Goal: Information Seeking & Learning: Learn about a topic

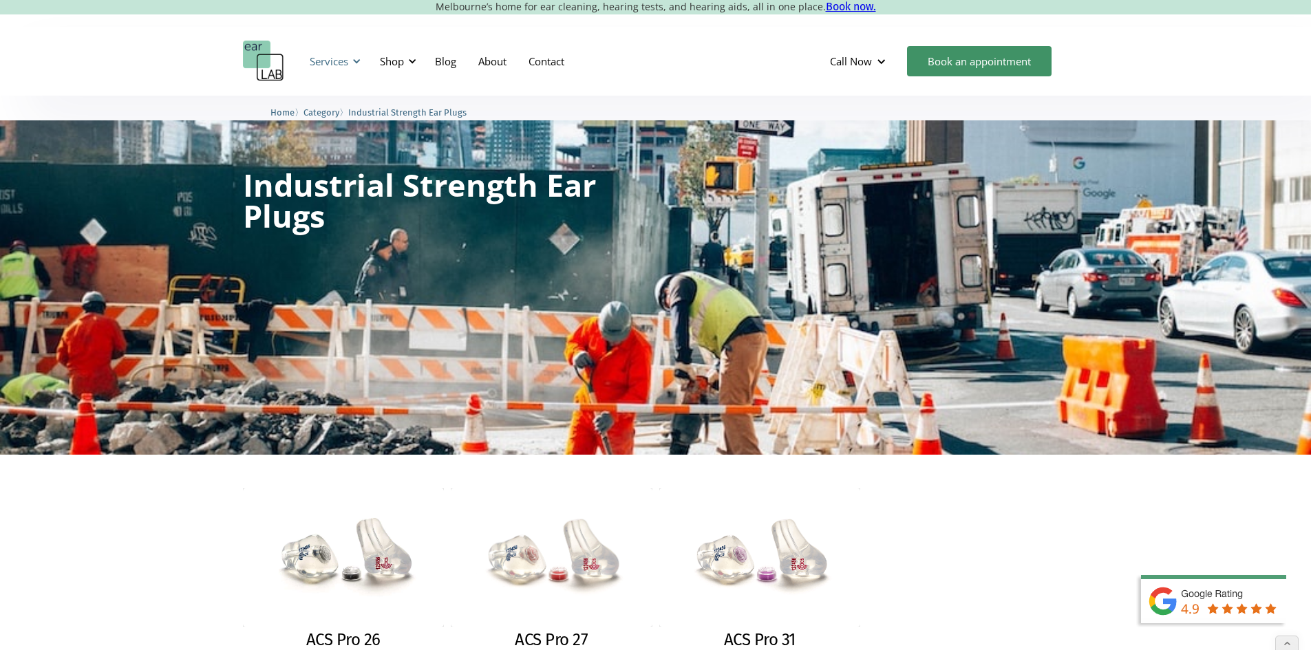
click at [328, 63] on div "Services" at bounding box center [329, 61] width 39 height 14
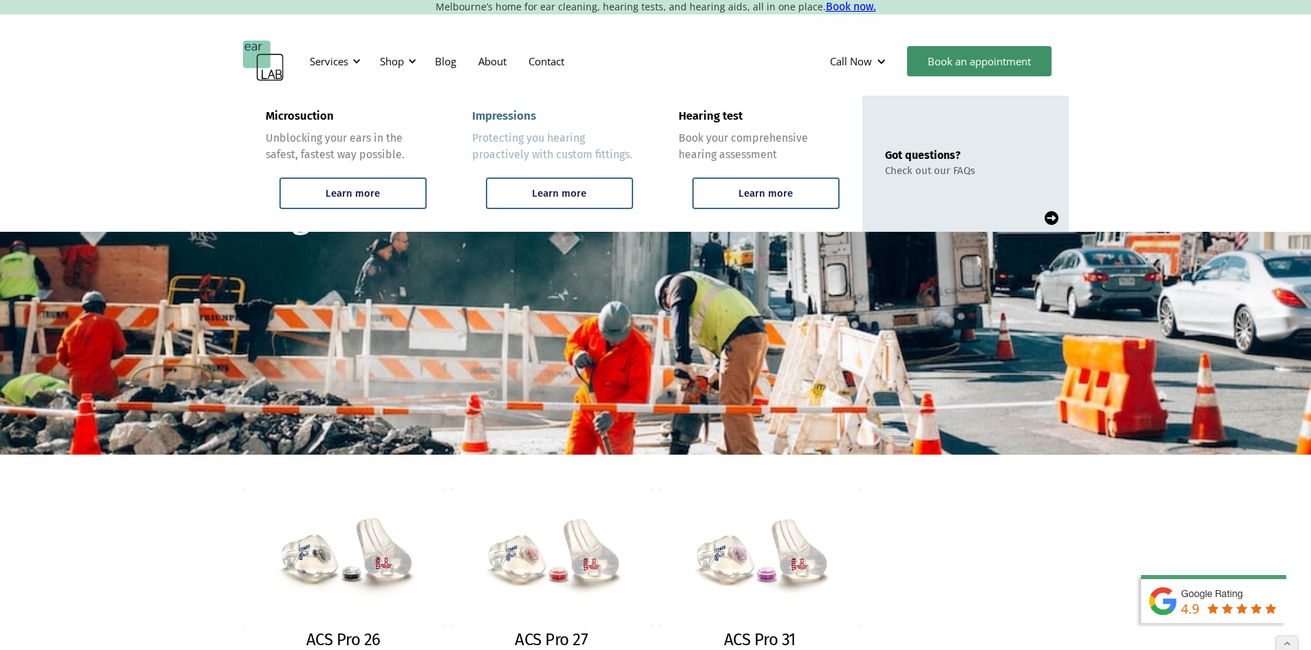
click at [511, 126] on div "Impressions Protecting you hearing proactively with custom fittings." at bounding box center [552, 136] width 161 height 54
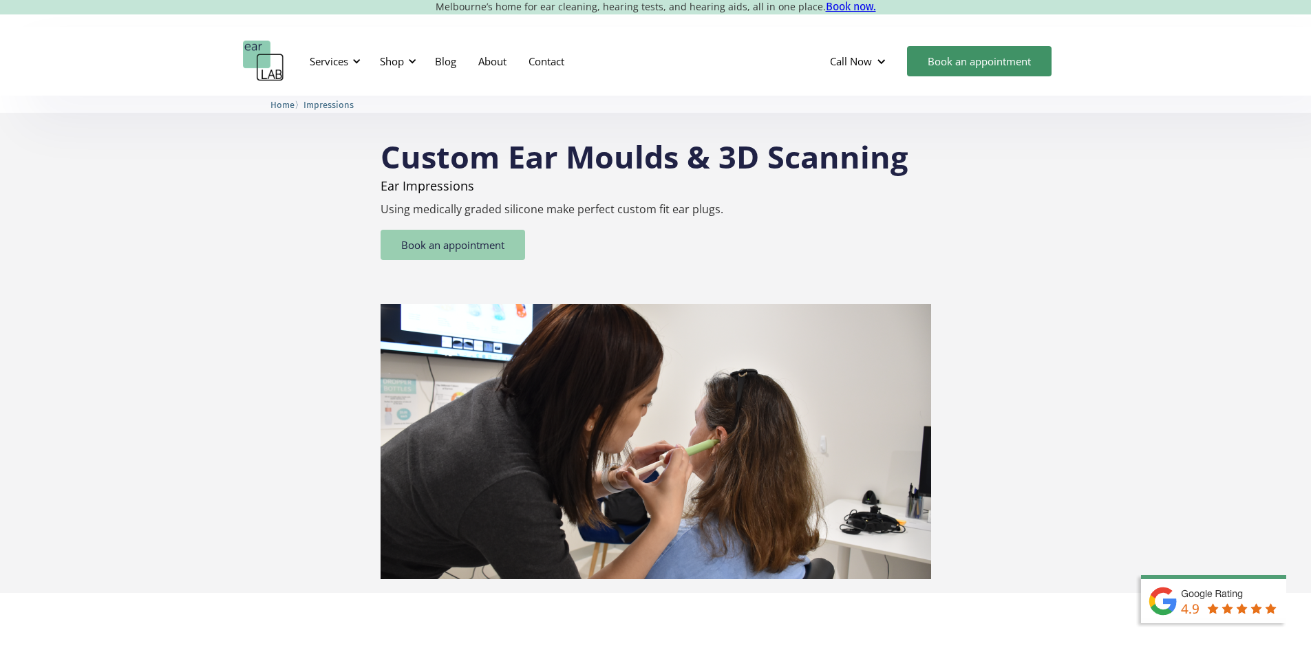
click at [463, 258] on link "Book an appointment" at bounding box center [453, 245] width 145 height 30
click at [292, 98] on link "Home" at bounding box center [282, 104] width 24 height 13
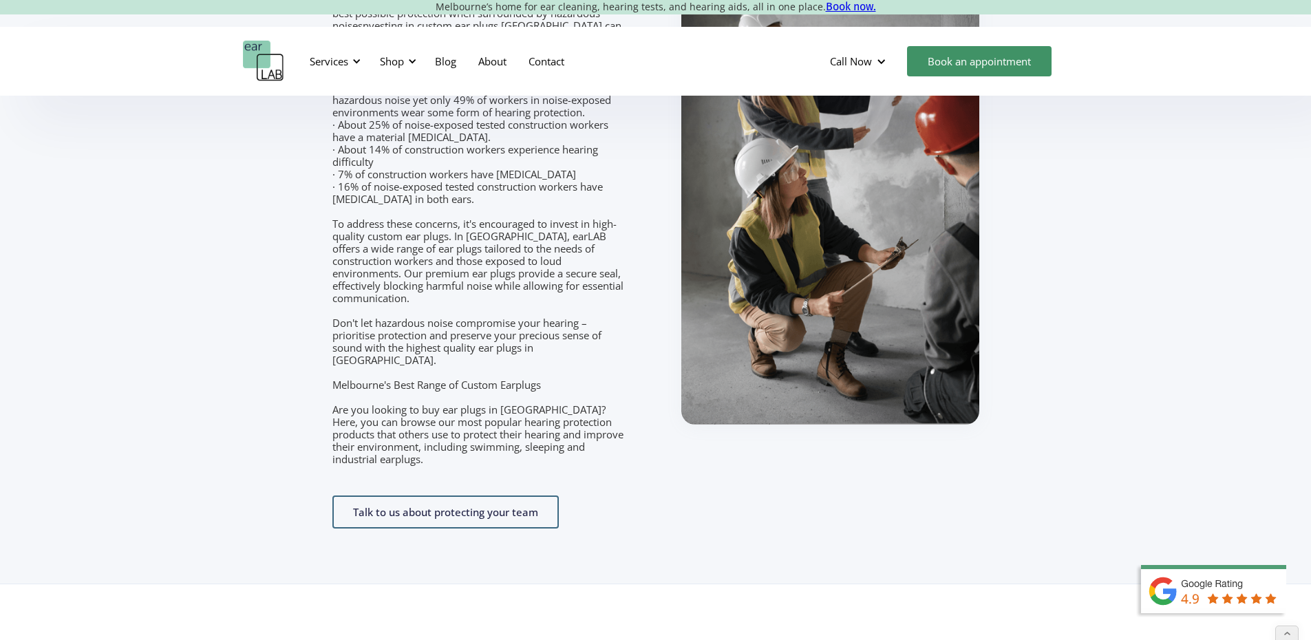
scroll to position [2133, 0]
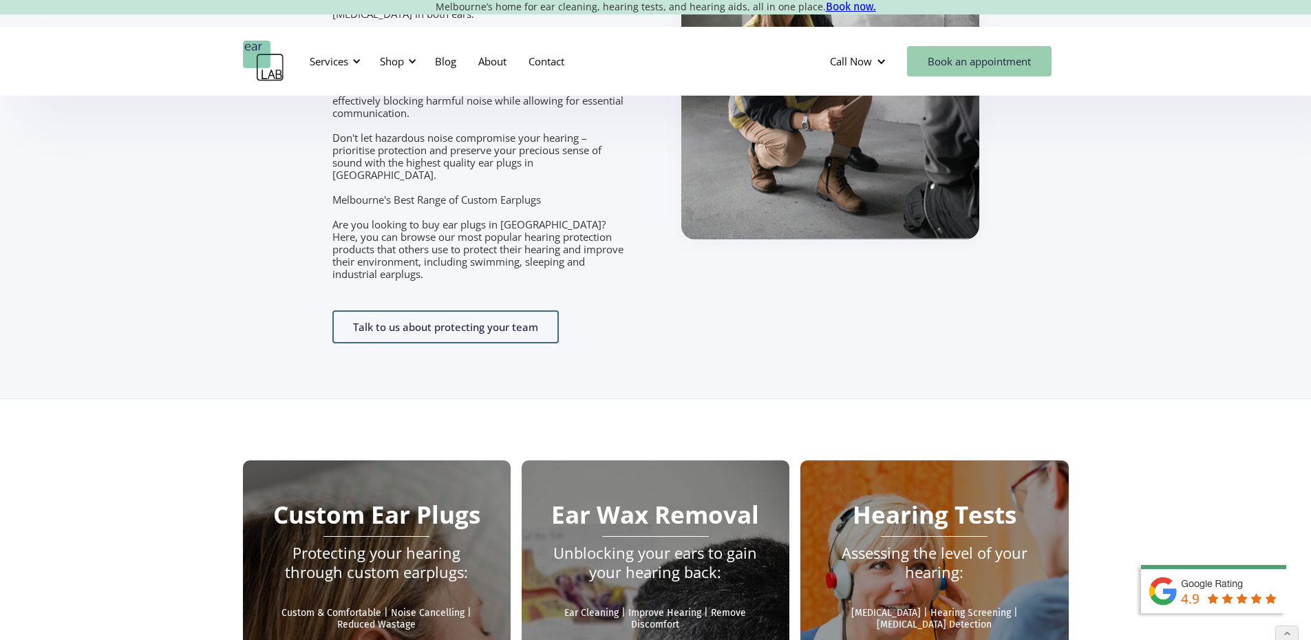
click at [986, 70] on link "Book an appointment" at bounding box center [979, 61] width 145 height 30
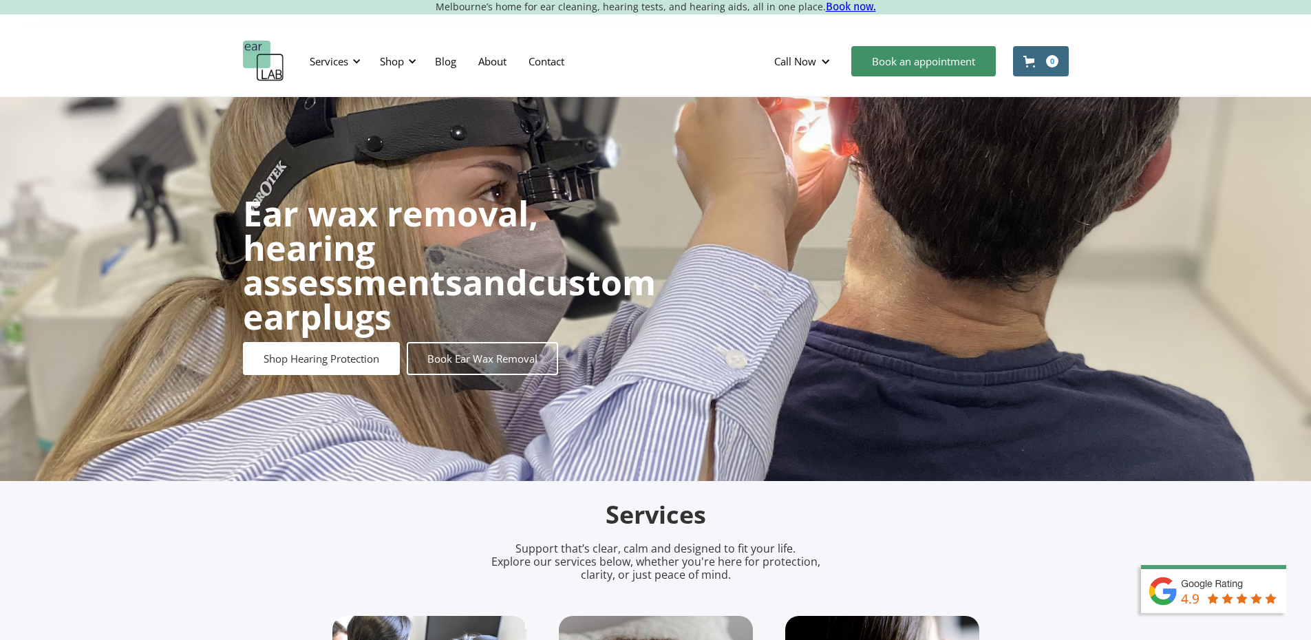
scroll to position [413, 0]
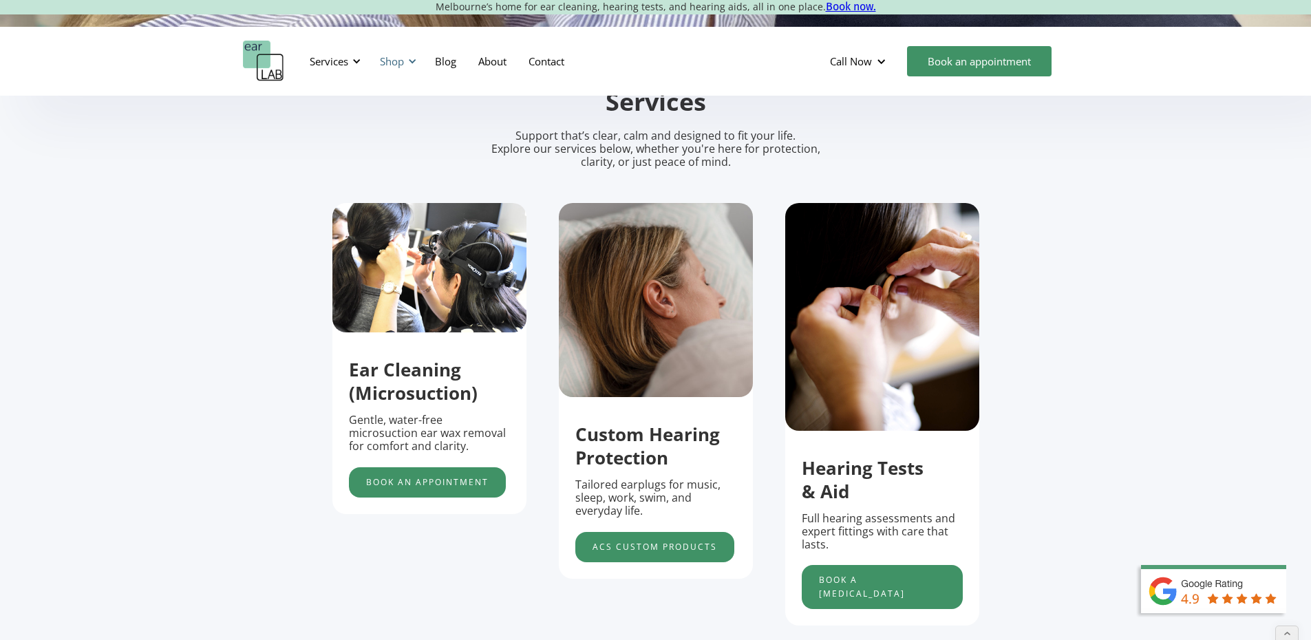
click at [411, 60] on div at bounding box center [412, 61] width 10 height 10
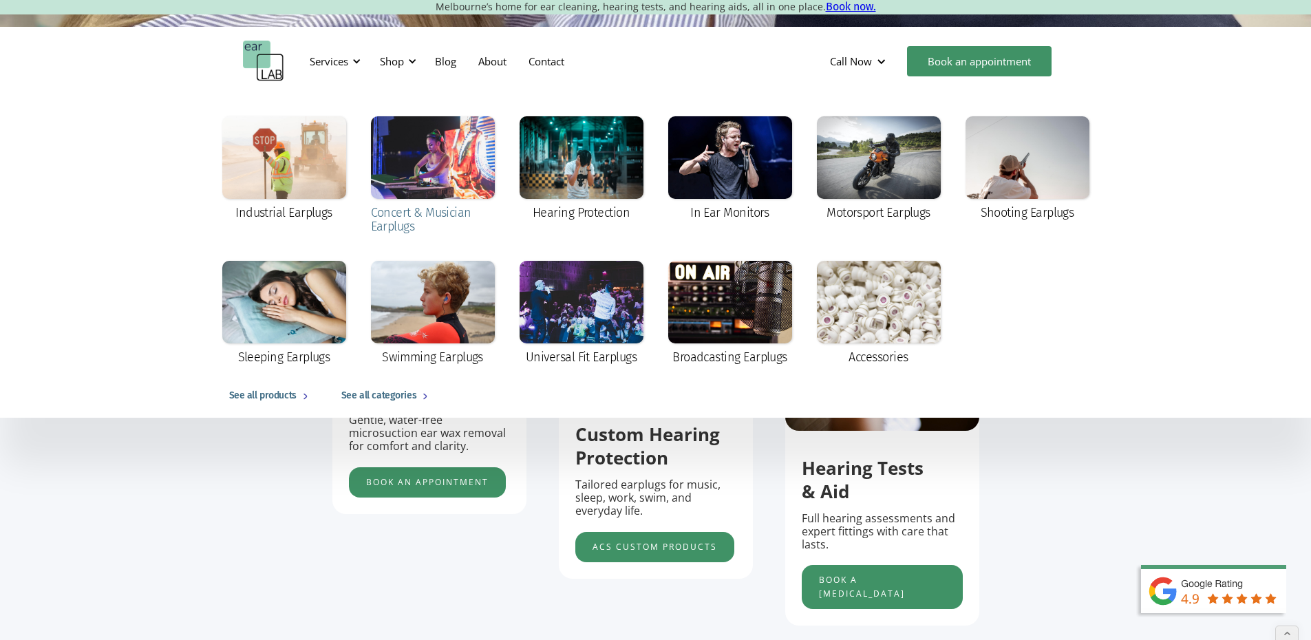
click at [449, 142] on div at bounding box center [433, 157] width 124 height 83
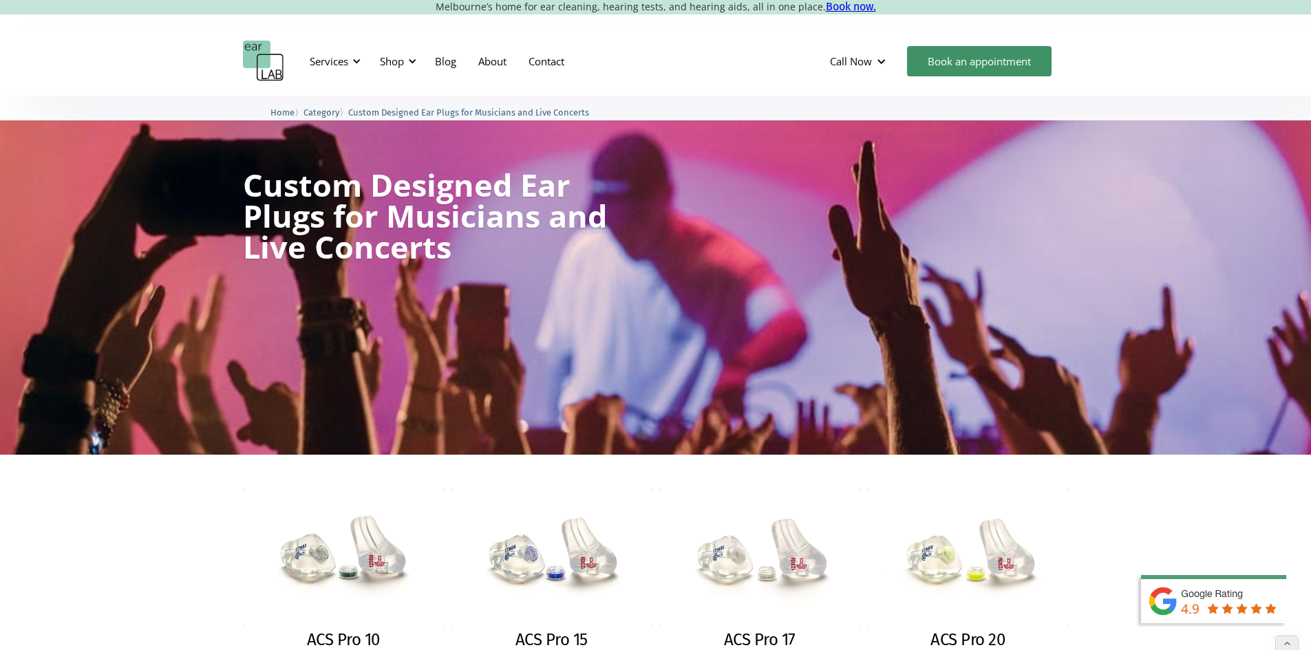
click at [321, 112] on span "Category" at bounding box center [321, 112] width 36 height 10
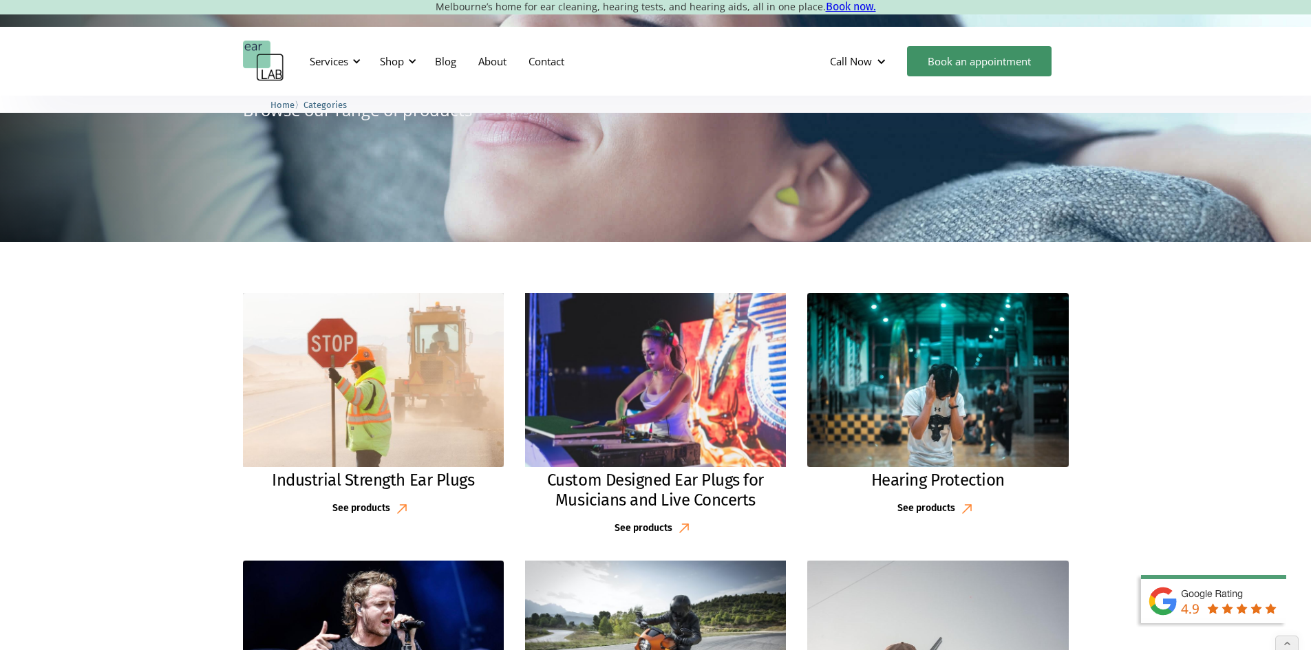
scroll to position [344, 0]
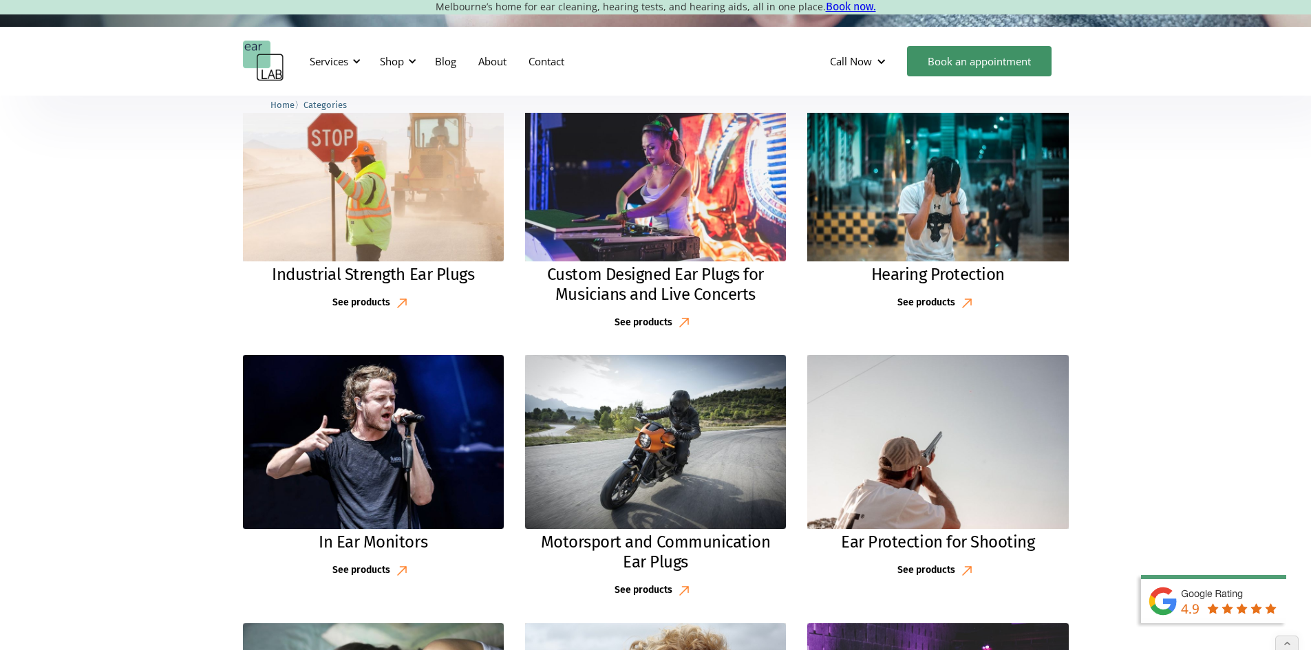
click at [928, 272] on h2 "Hearing Protection" at bounding box center [938, 275] width 134 height 20
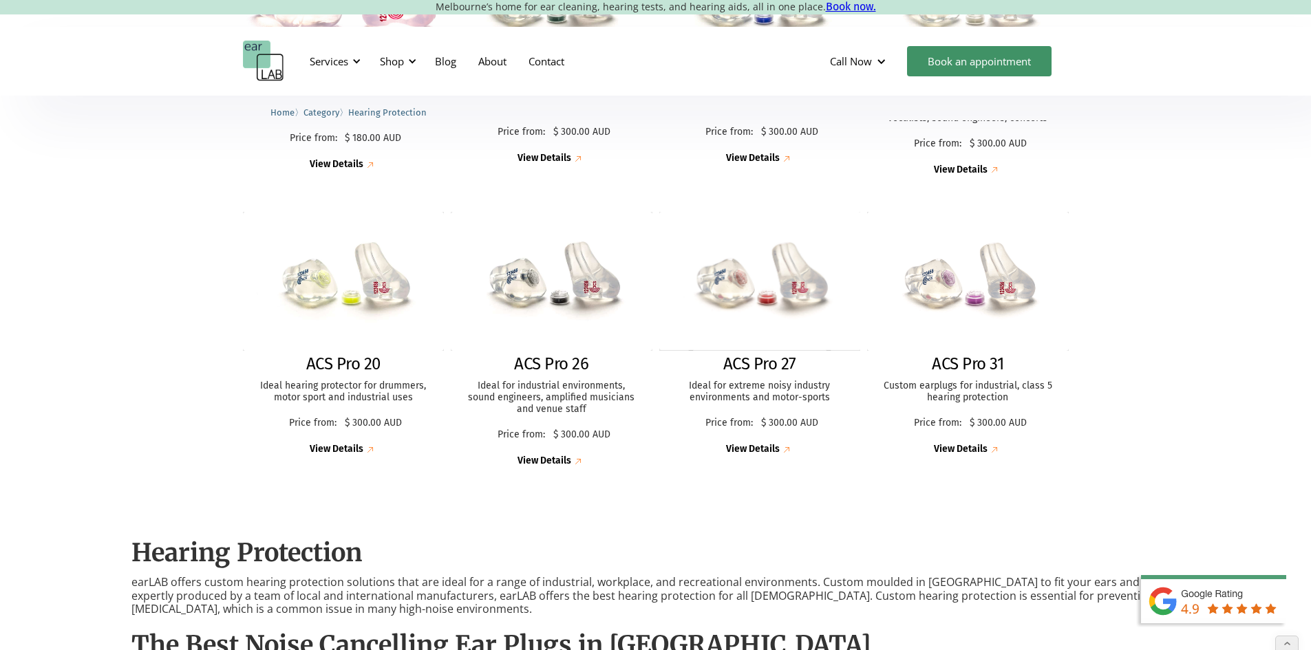
scroll to position [344, 0]
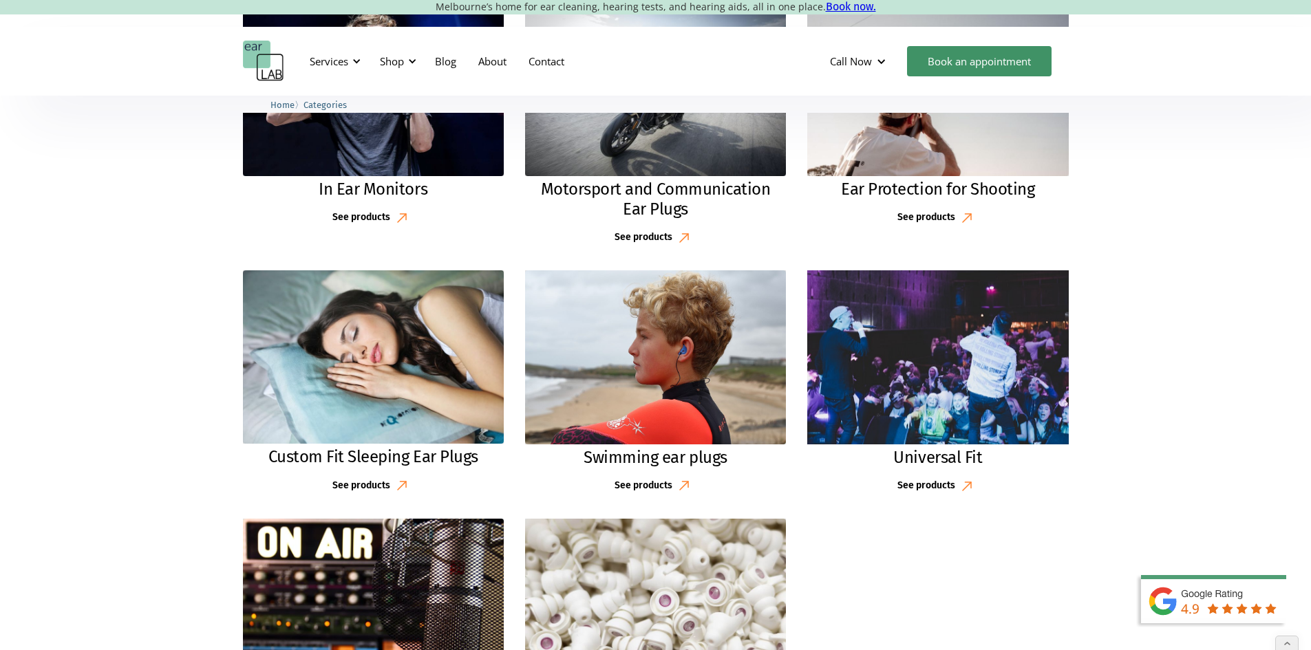
scroll to position [826, 0]
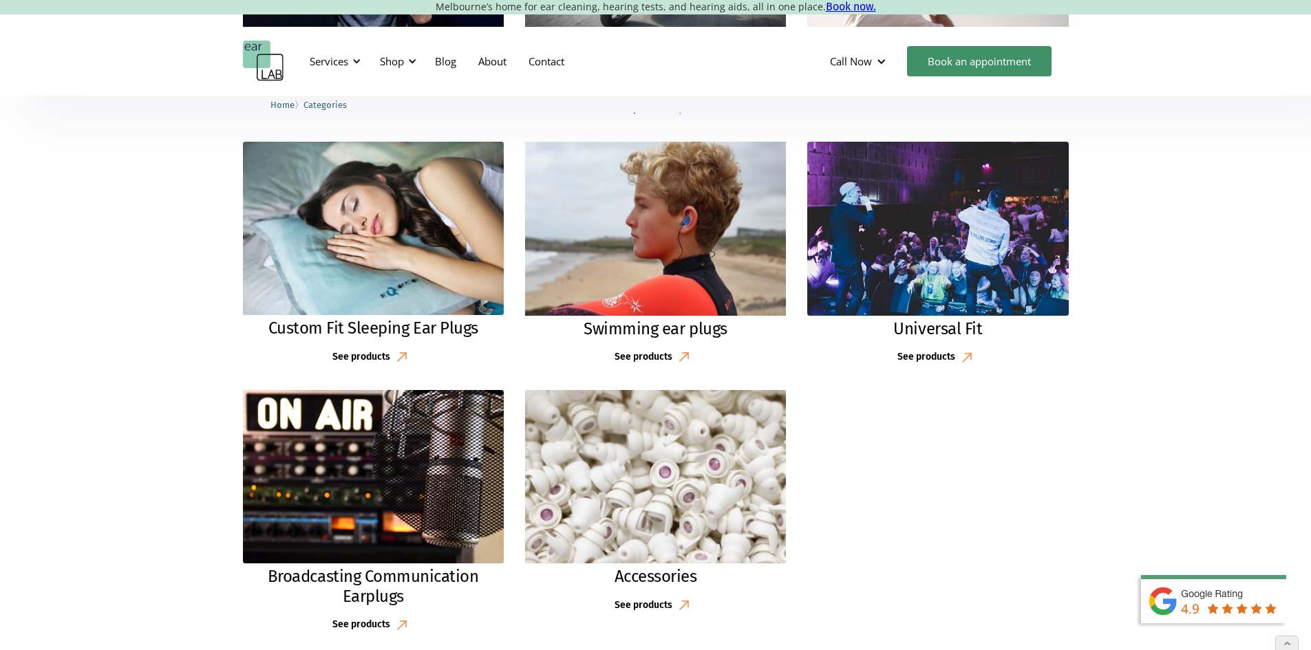
click at [639, 328] on h2 "Swimming ear plugs" at bounding box center [655, 329] width 143 height 20
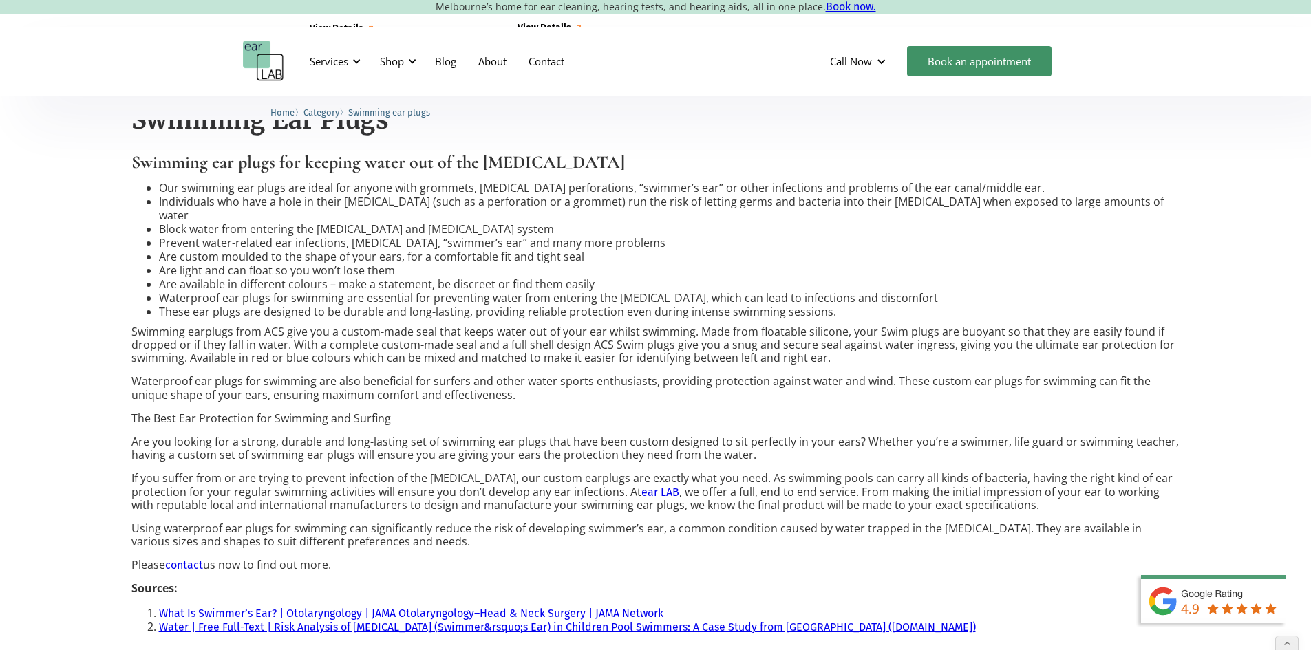
scroll to position [688, 0]
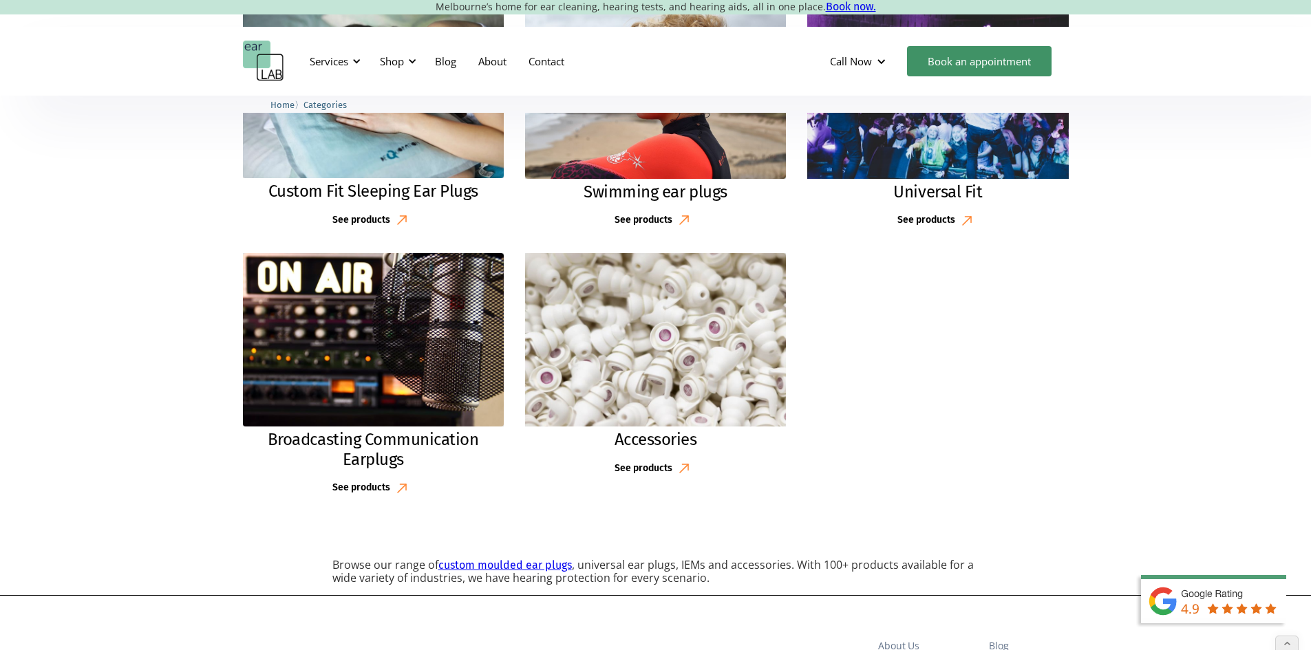
scroll to position [963, 0]
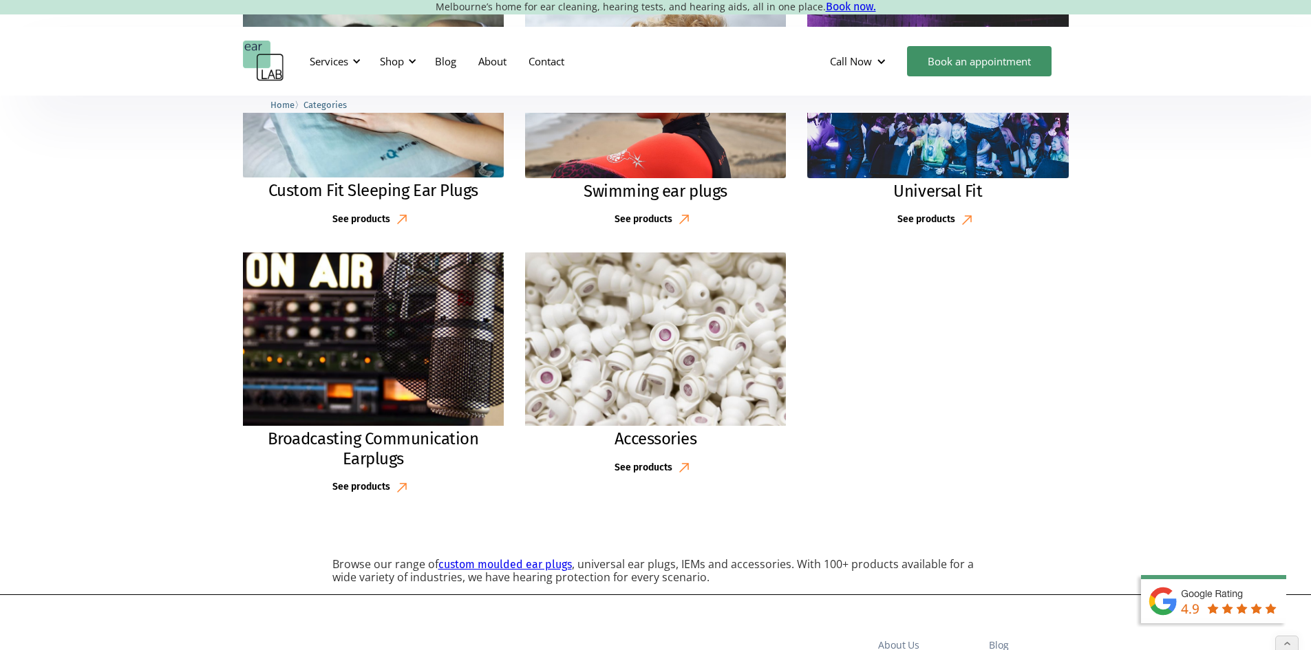
click at [357, 438] on h2 "Broadcasting Communication Earplugs" at bounding box center [373, 449] width 233 height 40
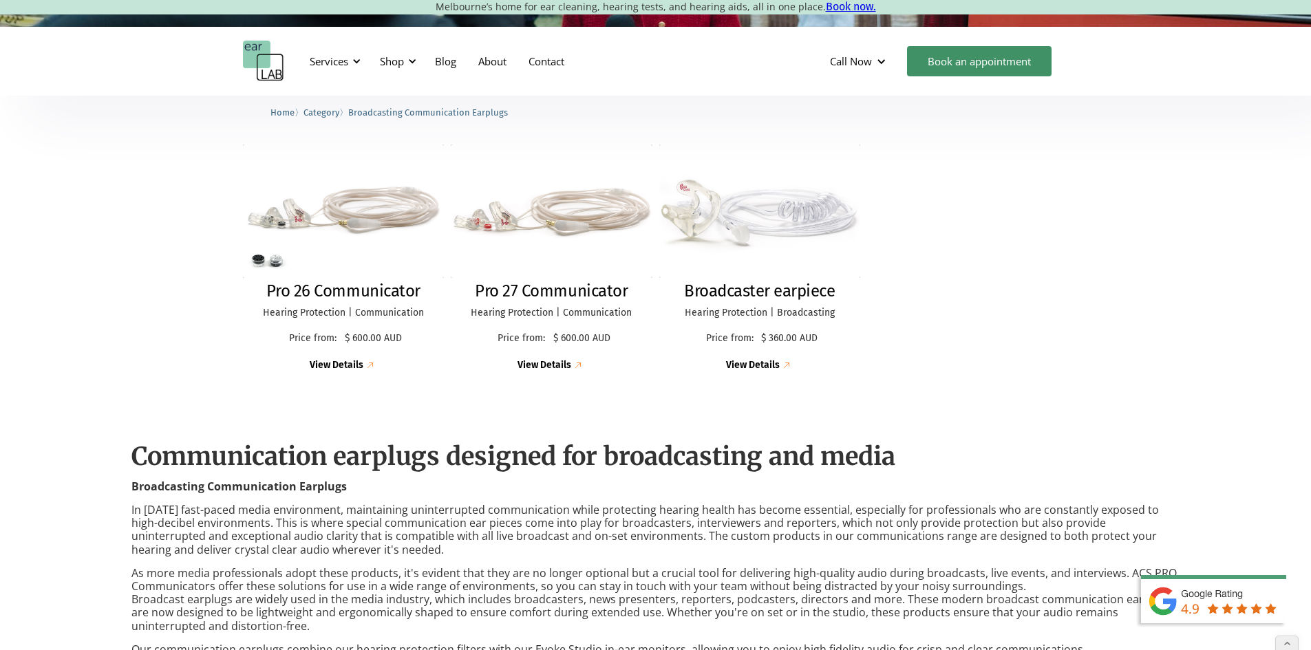
scroll to position [551, 0]
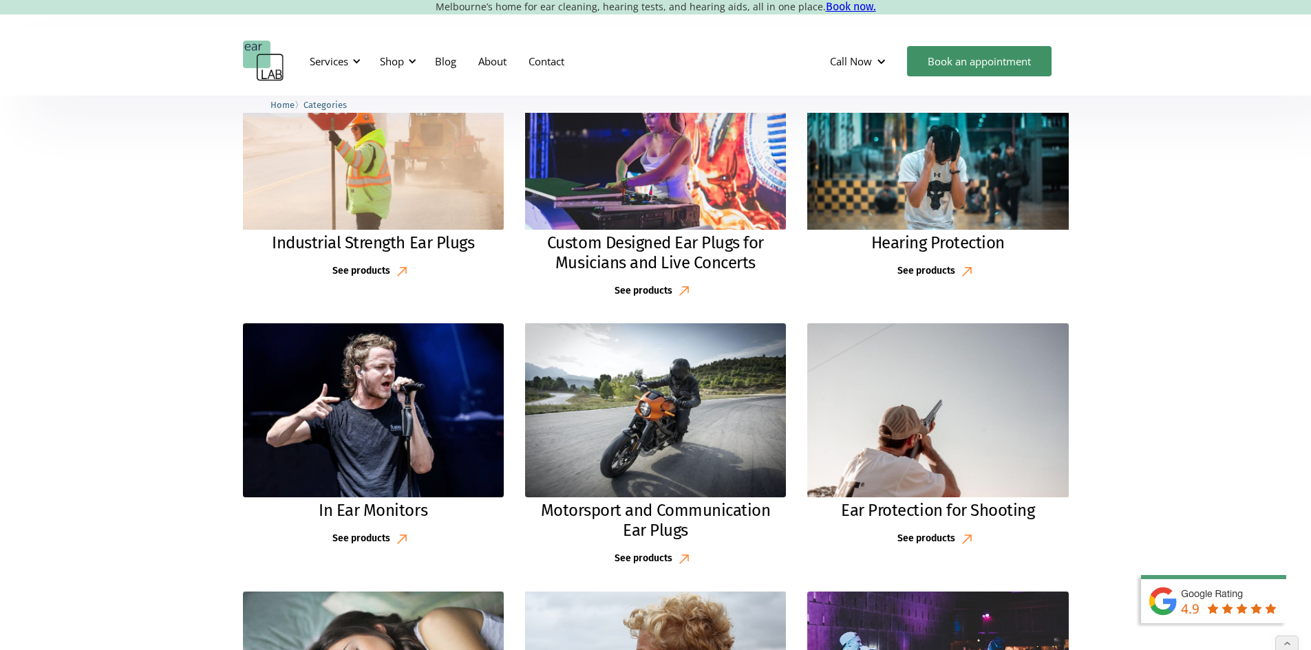
scroll to position [138, 0]
